Goal: Check status

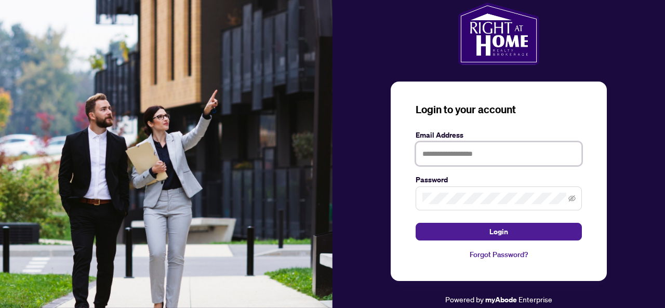
click at [481, 156] on input "text" at bounding box center [499, 154] width 166 height 24
type input "**********"
click at [416, 223] on button "Login" at bounding box center [499, 232] width 166 height 18
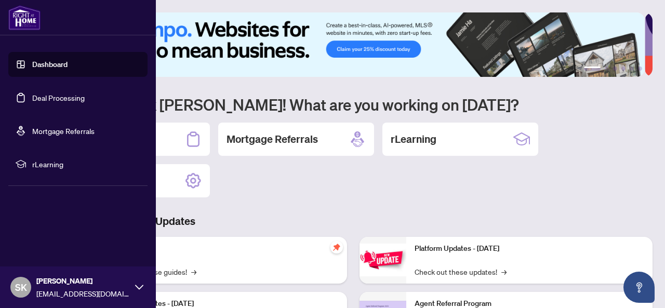
click at [49, 99] on link "Deal Processing" at bounding box center [58, 97] width 53 height 9
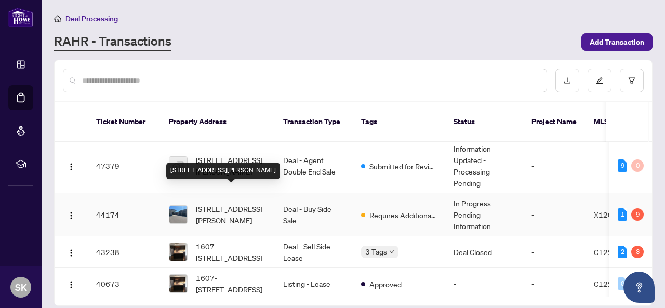
scroll to position [63, 0]
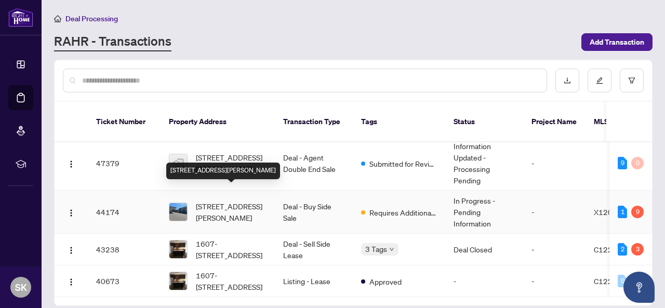
click at [224, 201] on span "[STREET_ADDRESS][PERSON_NAME]" at bounding box center [231, 212] width 71 height 23
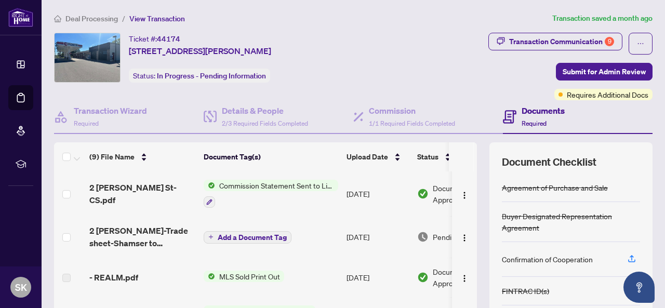
drag, startPoint x: 130, startPoint y: 37, endPoint x: 316, endPoint y: 43, distance: 185.2
click at [316, 43] on div "Ticket #: [STREET_ADDRESS][PERSON_NAME] Status: In Progress - Pending Informati…" at bounding box center [216, 58] width 324 height 50
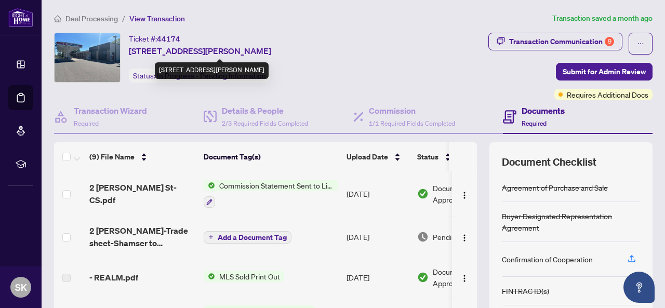
copy div "Ticket #: [STREET_ADDRESS][PERSON_NAME]"
